Goal: Book appointment/travel/reservation

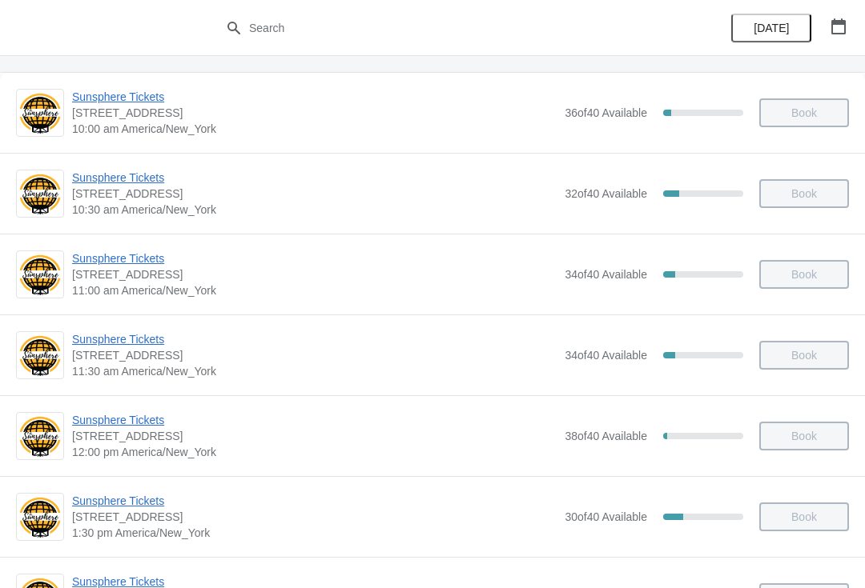
scroll to position [190, 0]
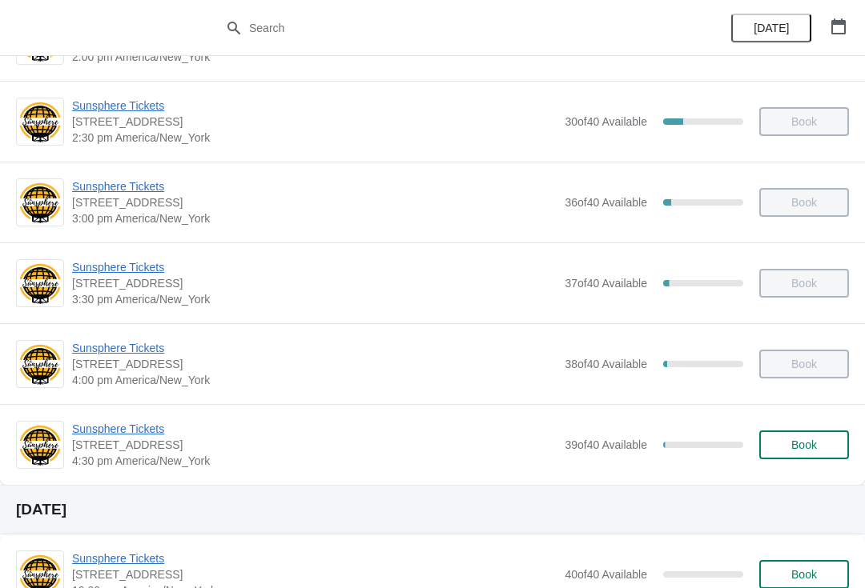
scroll to position [656, 0]
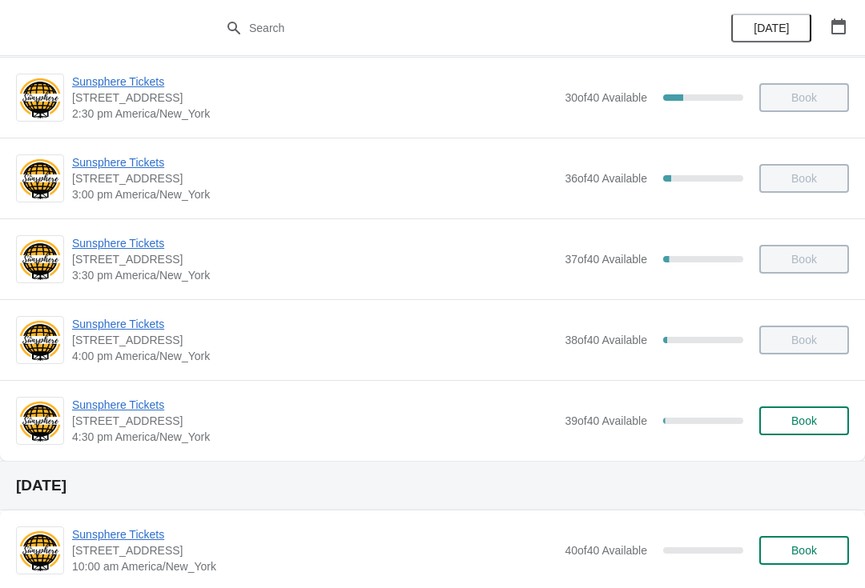
click at [138, 403] on span "Sunsphere Tickets" at bounding box center [314, 405] width 484 height 16
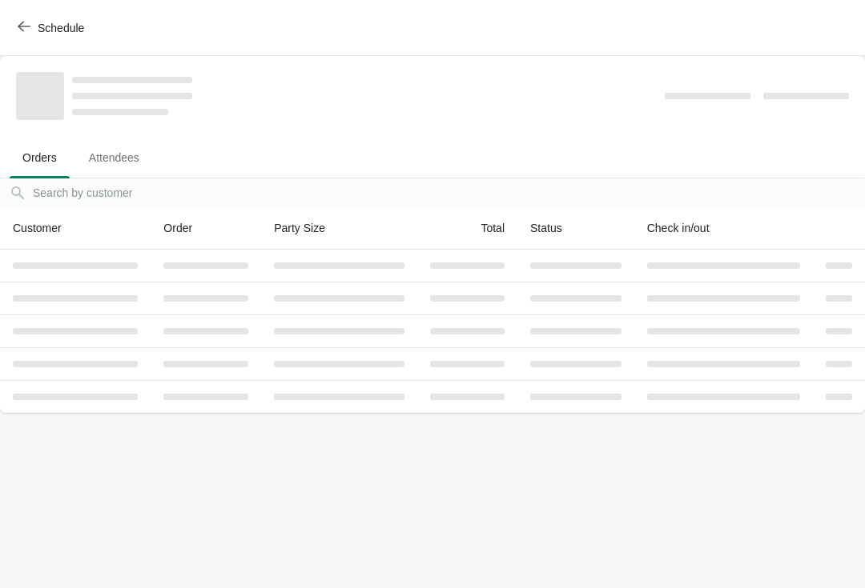
scroll to position [0, 0]
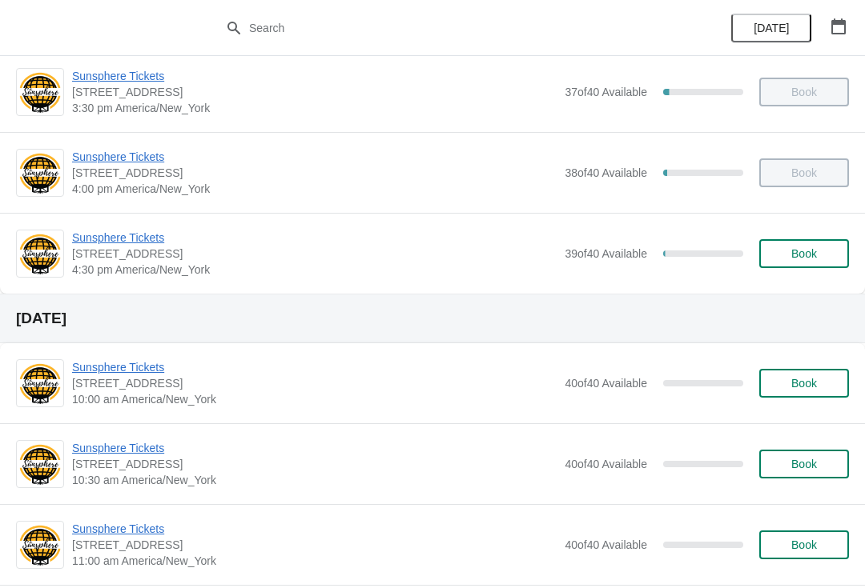
scroll to position [823, 0]
click at [837, 235] on div "Sunsphere Tickets 810 Clinch Avenue, Knoxville, TN, USA 4:30 pm America/New_Yor…" at bounding box center [460, 255] width 777 height 48
click at [819, 240] on button "Book" at bounding box center [804, 254] width 90 height 29
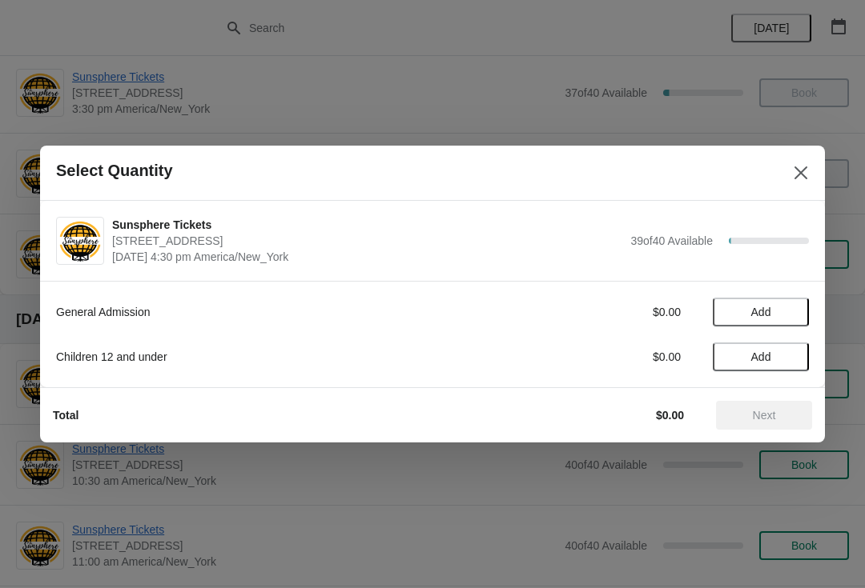
click at [772, 323] on button "Add" at bounding box center [760, 312] width 96 height 29
click at [785, 306] on icon at bounding box center [788, 312] width 17 height 17
click at [792, 299] on div "General Admission $20.00 2" at bounding box center [432, 312] width 753 height 29
click at [789, 311] on icon at bounding box center [788, 312] width 17 height 17
click at [734, 413] on span "Next" at bounding box center [764, 415] width 70 height 13
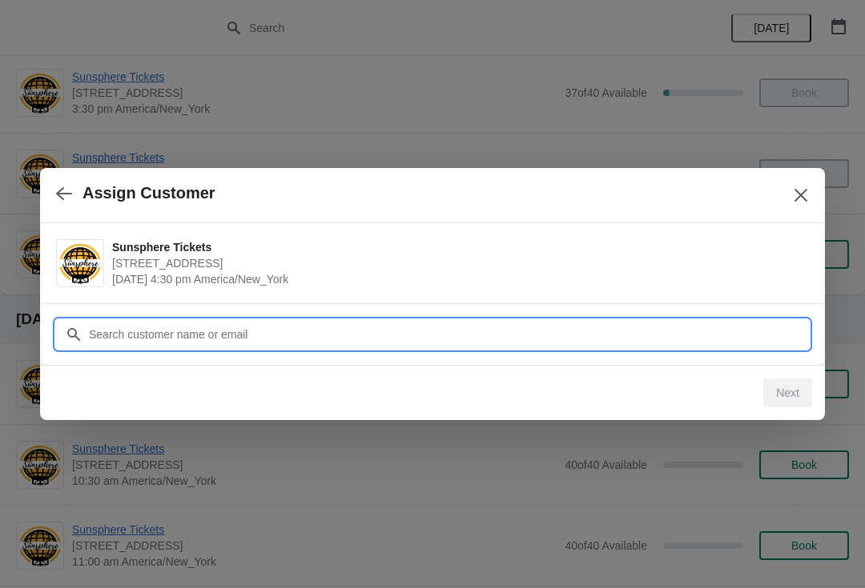
click at [351, 328] on input "Customer" at bounding box center [448, 334] width 721 height 29
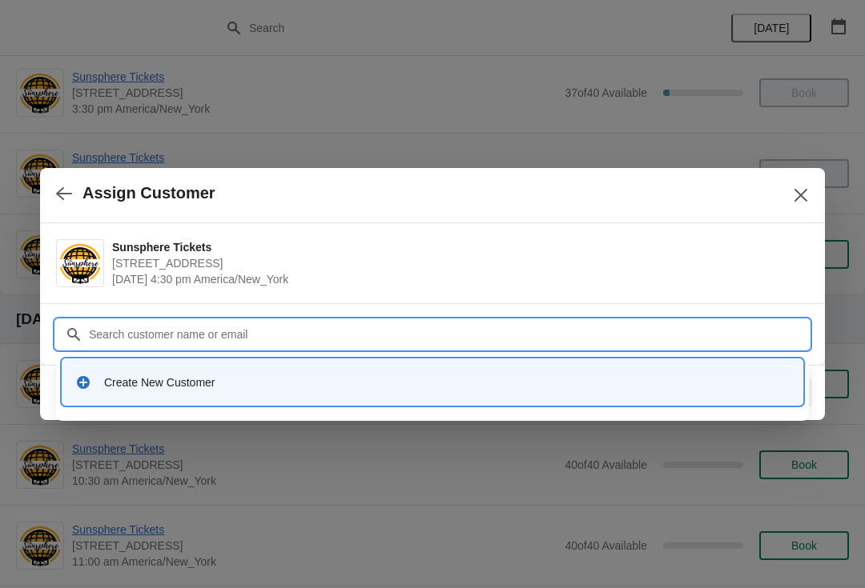
click at [201, 383] on div "Create New Customer" at bounding box center [446, 383] width 685 height 16
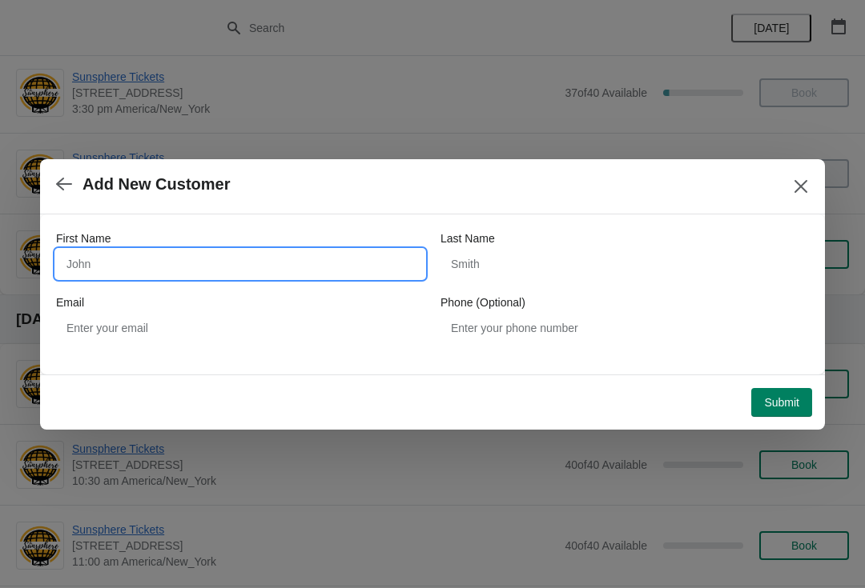
click at [247, 259] on input "First Name" at bounding box center [240, 264] width 368 height 29
type input "Walkin"
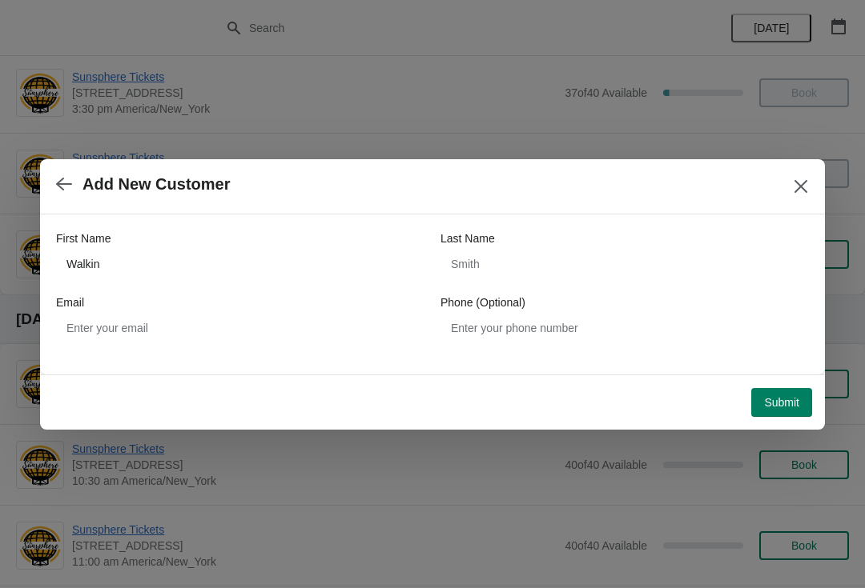
click at [787, 407] on span "Submit" at bounding box center [781, 402] width 35 height 13
